Goal: Information Seeking & Learning: Learn about a topic

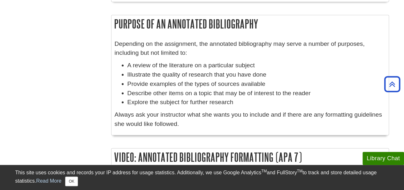
scroll to position [582, 0]
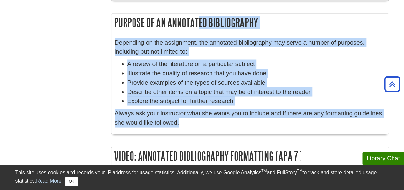
drag, startPoint x: 114, startPoint y: 19, endPoint x: 184, endPoint y: 123, distance: 125.6
click at [184, 123] on div "Purpose Of An Annotated Bibliography Depending on the assignment, the annotated…" at bounding box center [250, 73] width 278 height 120
copy div "Purpose Of An Annotated Bibliography Depending on the assignment, the annotated…"
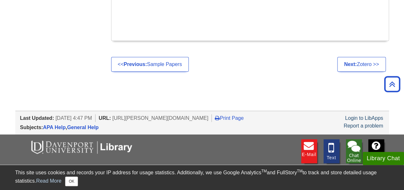
scroll to position [814, 0]
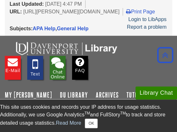
scroll to position [1135, 0]
